Goal: Contribute content: Add original content to the website for others to see

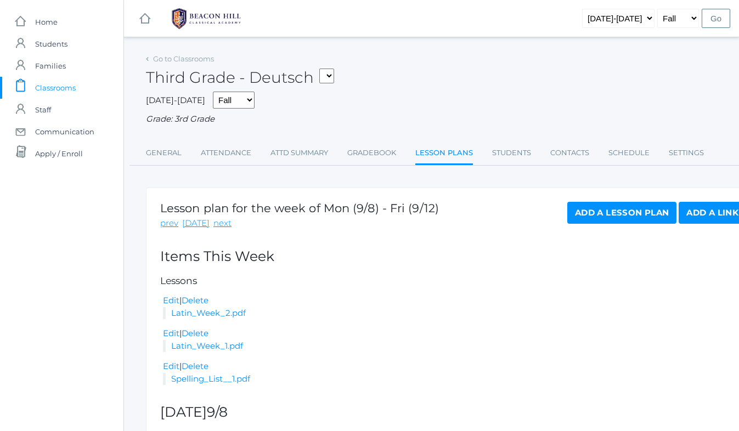
scroll to position [139, 0]
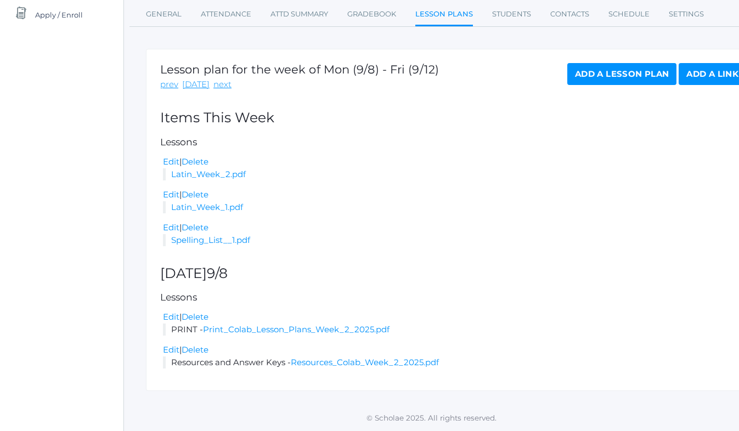
click at [602, 78] on link "Add a Lesson Plan" at bounding box center [621, 74] width 109 height 22
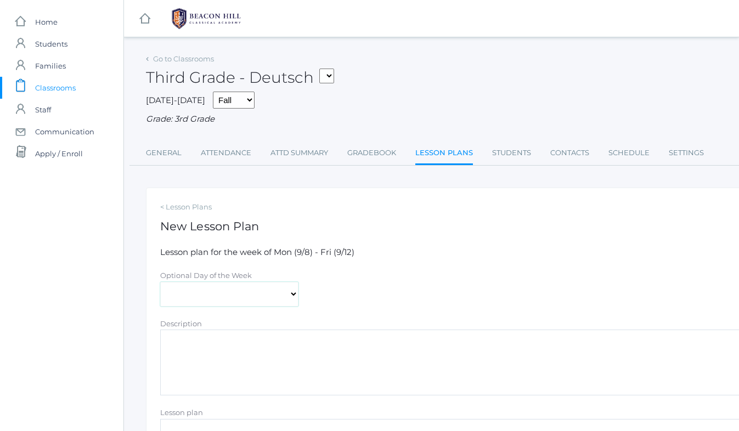
click at [237, 292] on select "[DATE] [DATE] [DATE] [DATE] [DATE]" at bounding box center [229, 294] width 138 height 25
select select "[DATE]"
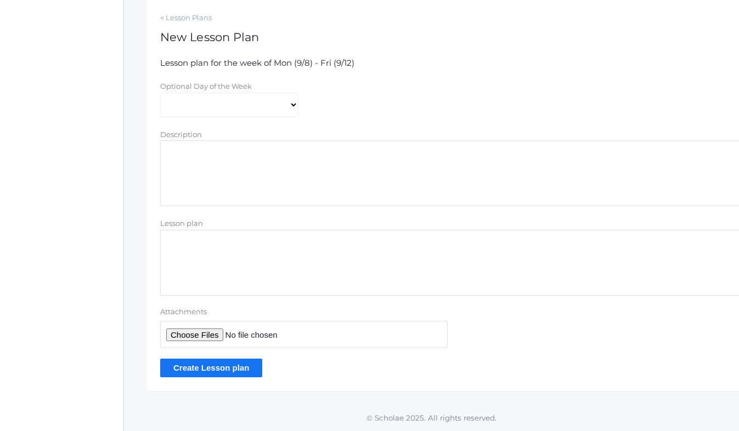
click at [215, 330] on input "Attachments" at bounding box center [304, 334] width 288 height 27
type input "C:\fakepath\ Week 3 Lesson Plans 2025.pdf"
click at [227, 367] on input "Create Lesson plan" at bounding box center [211, 368] width 102 height 18
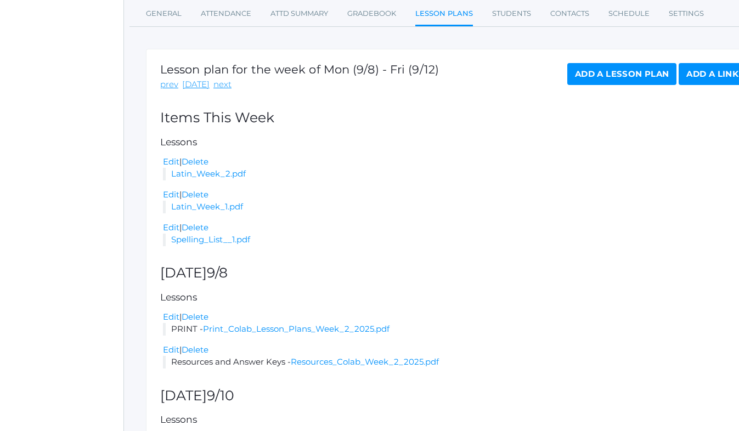
scroll to position [172, 0]
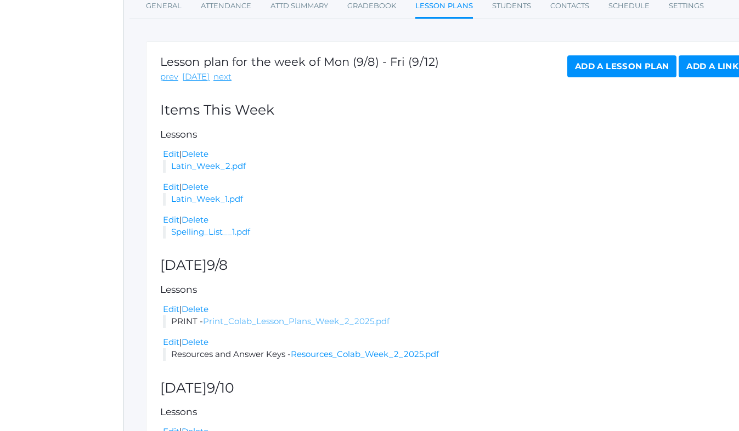
click at [259, 320] on link "Print_Colab_Lesson_Plans_Week_2_2025.pdf" at bounding box center [296, 321] width 187 height 10
